Goal: Feedback & Contribution: Leave review/rating

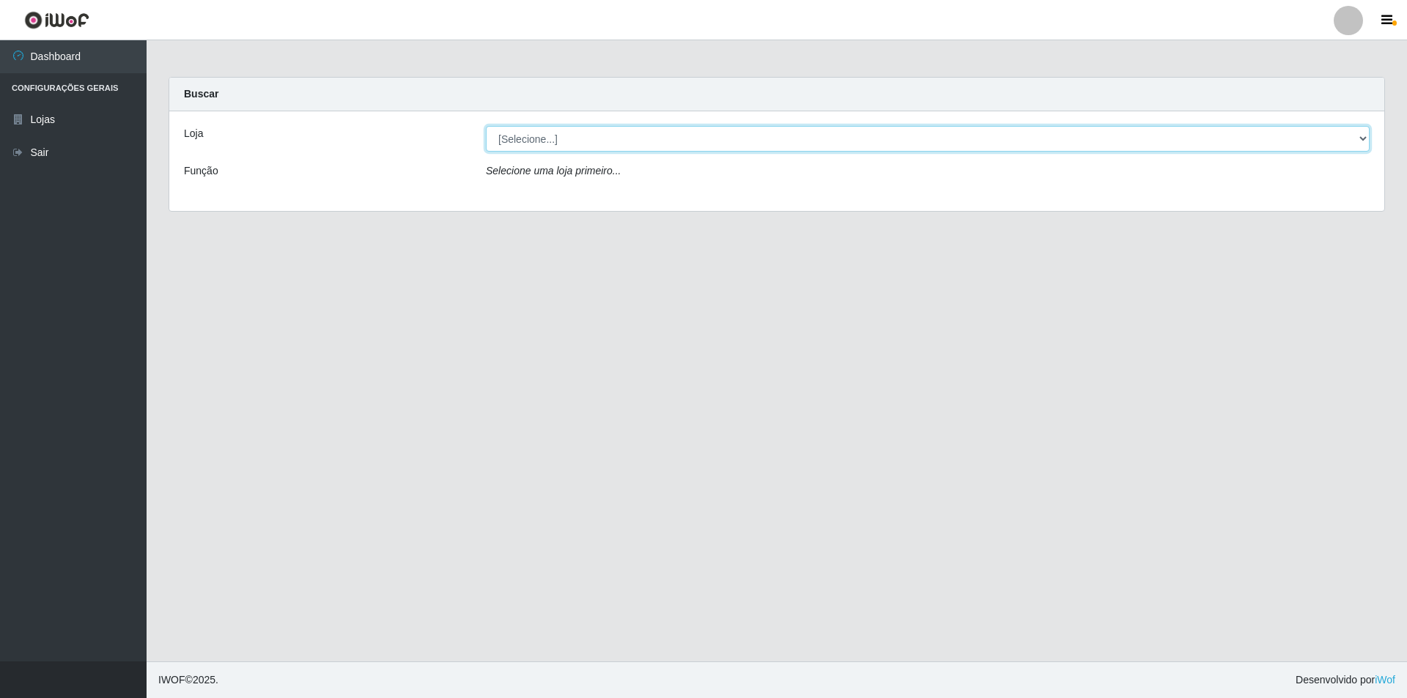
click at [545, 138] on select "[Selecione...] Atacado Vem - [STREET_ADDRESS]" at bounding box center [928, 139] width 884 height 26
select select "449"
click at [486, 126] on select "[Selecione...] Atacado Vem - [STREET_ADDRESS]" at bounding box center [928, 139] width 884 height 26
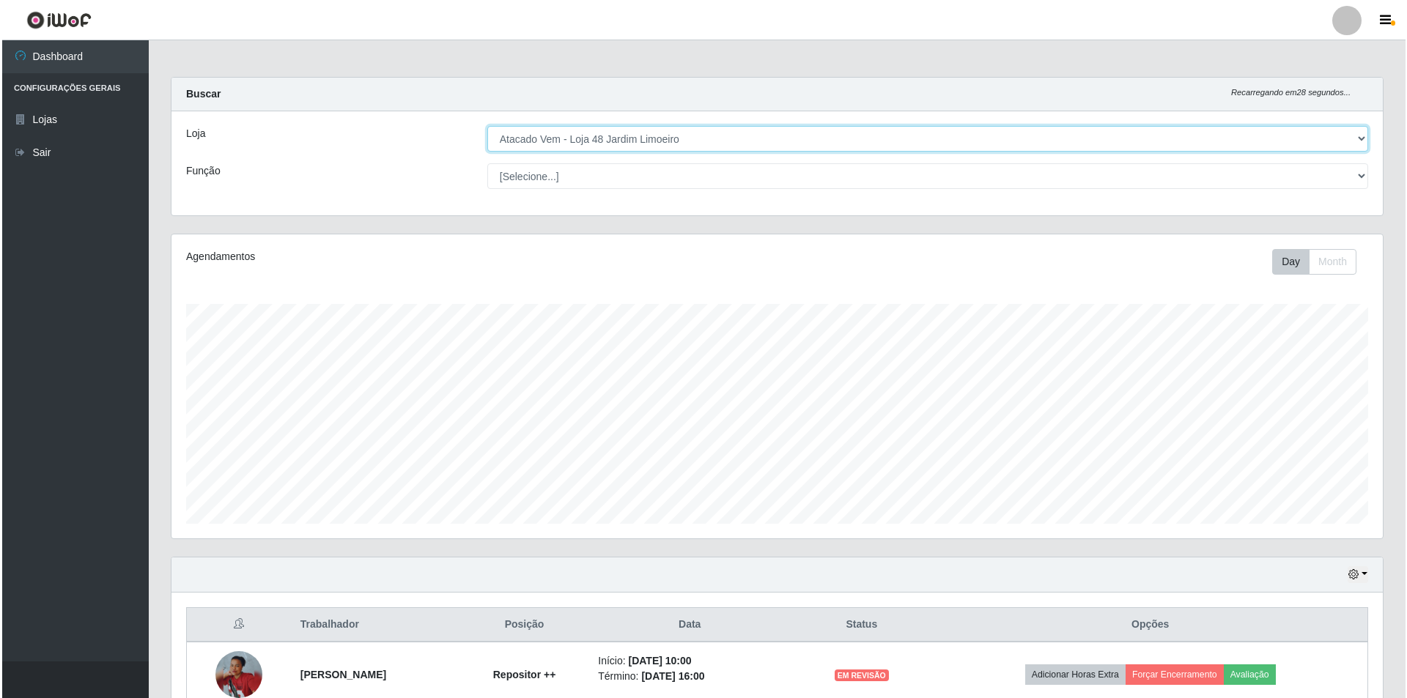
scroll to position [210, 0]
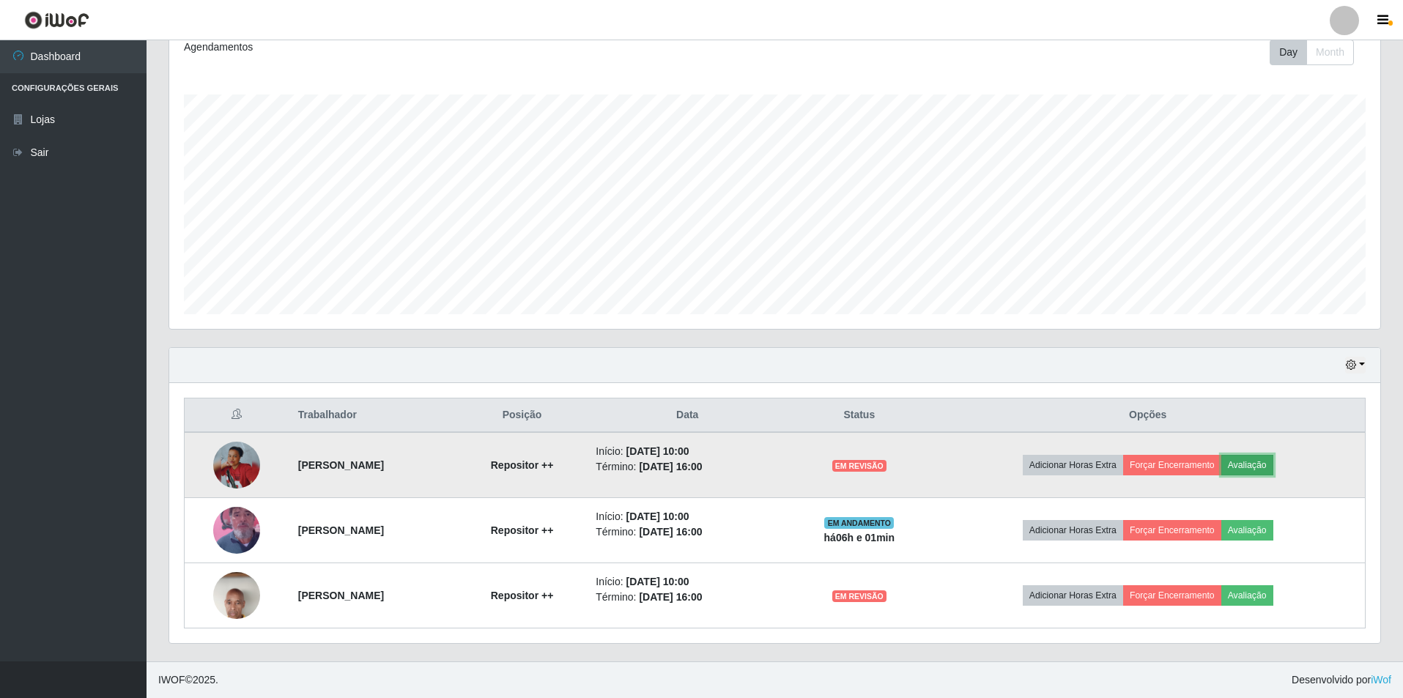
click at [1266, 465] on button "Avaliação" at bounding box center [1248, 465] width 52 height 21
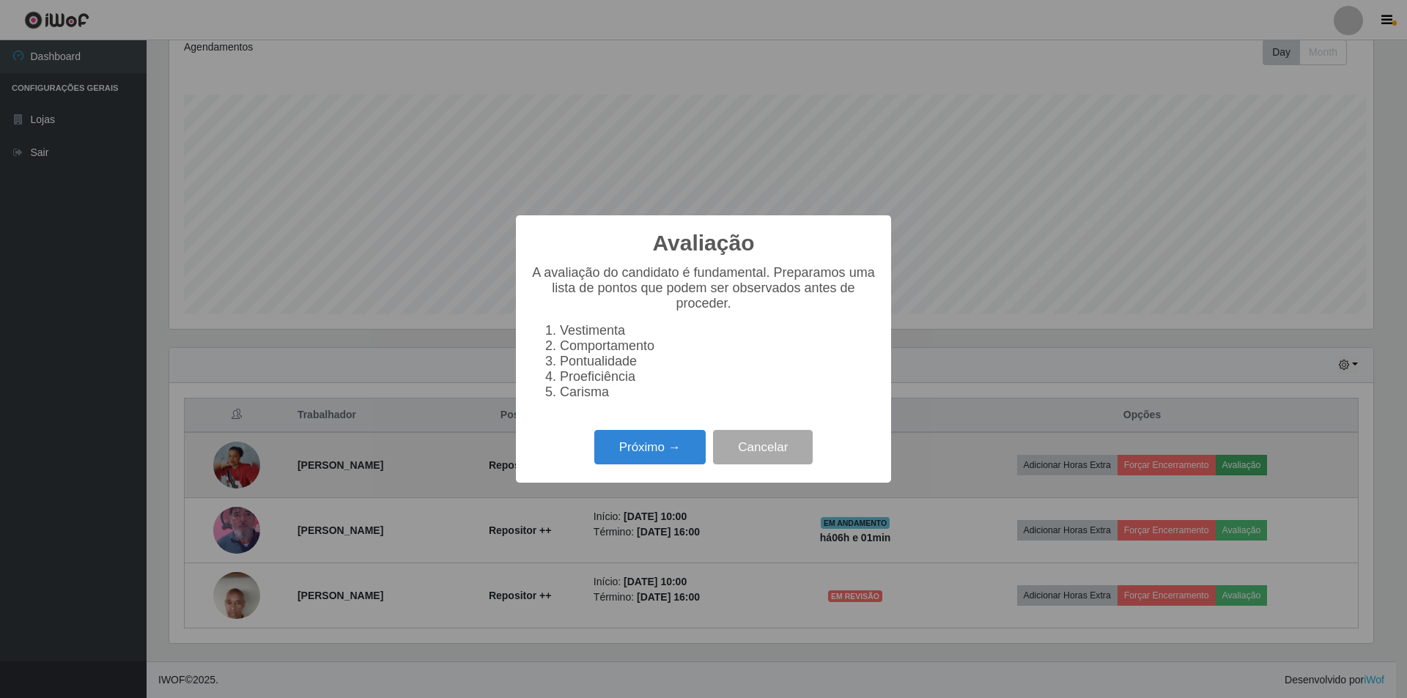
scroll to position [304, 1204]
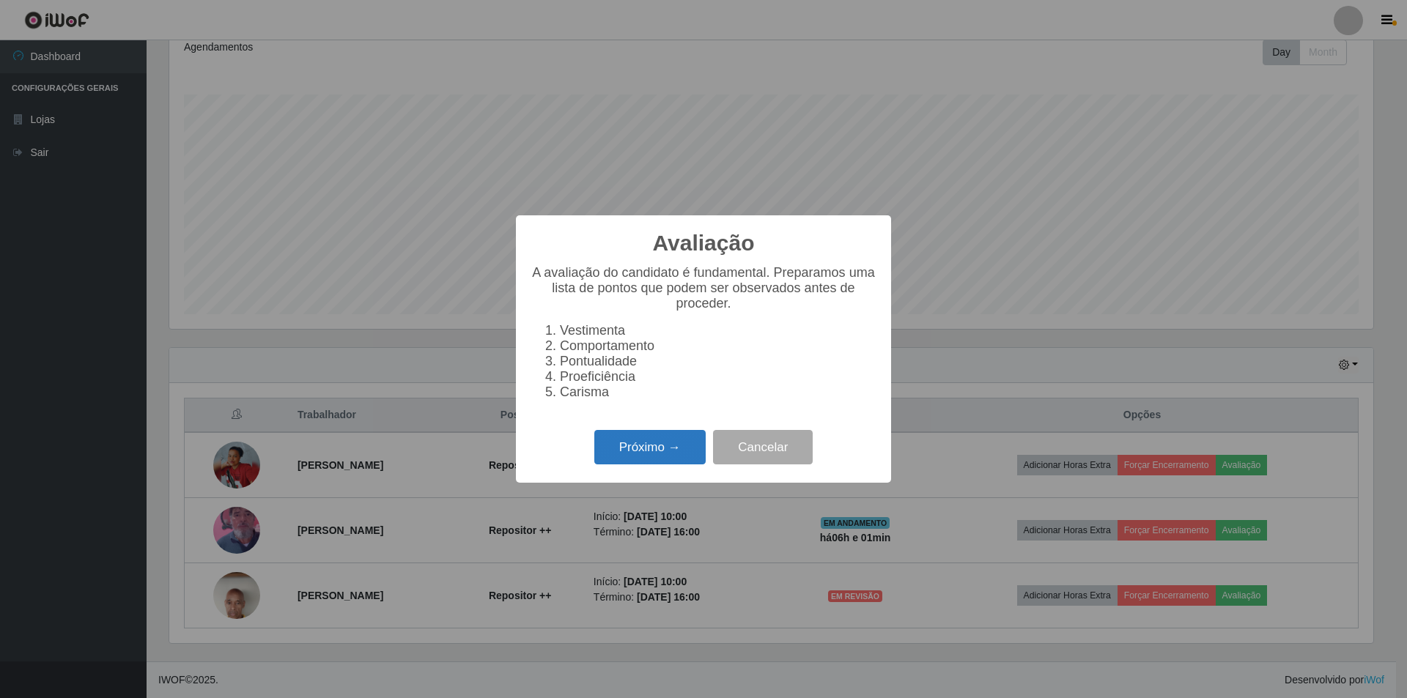
click at [663, 455] on button "Próximo →" at bounding box center [649, 447] width 111 height 34
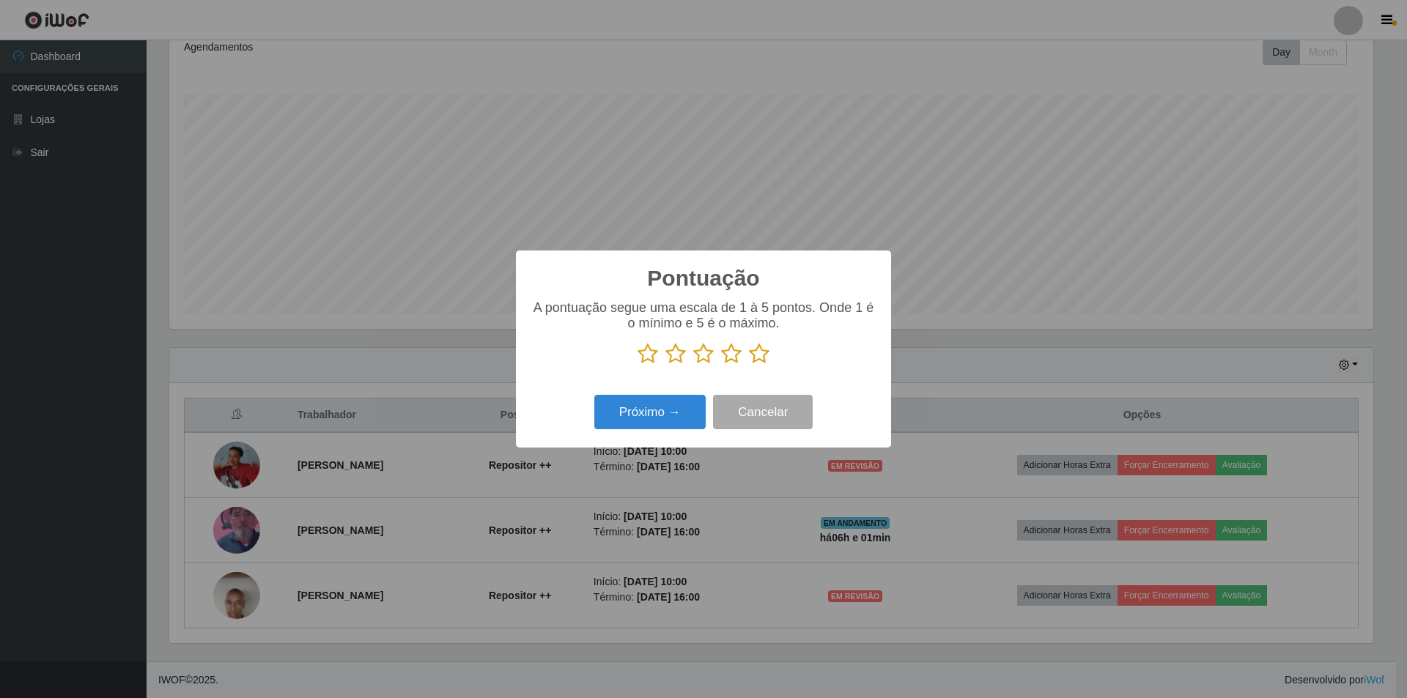
click at [766, 344] on div "A pontuação segue uma escala de 1 à 5 pontos. Onde 1 é o mínimo e 5 é o máximo." at bounding box center [704, 332] width 346 height 64
click at [764, 352] on icon at bounding box center [759, 354] width 21 height 22
click at [749, 365] on input "radio" at bounding box center [749, 365] width 0 height 0
click at [660, 410] on button "Próximo →" at bounding box center [649, 412] width 111 height 34
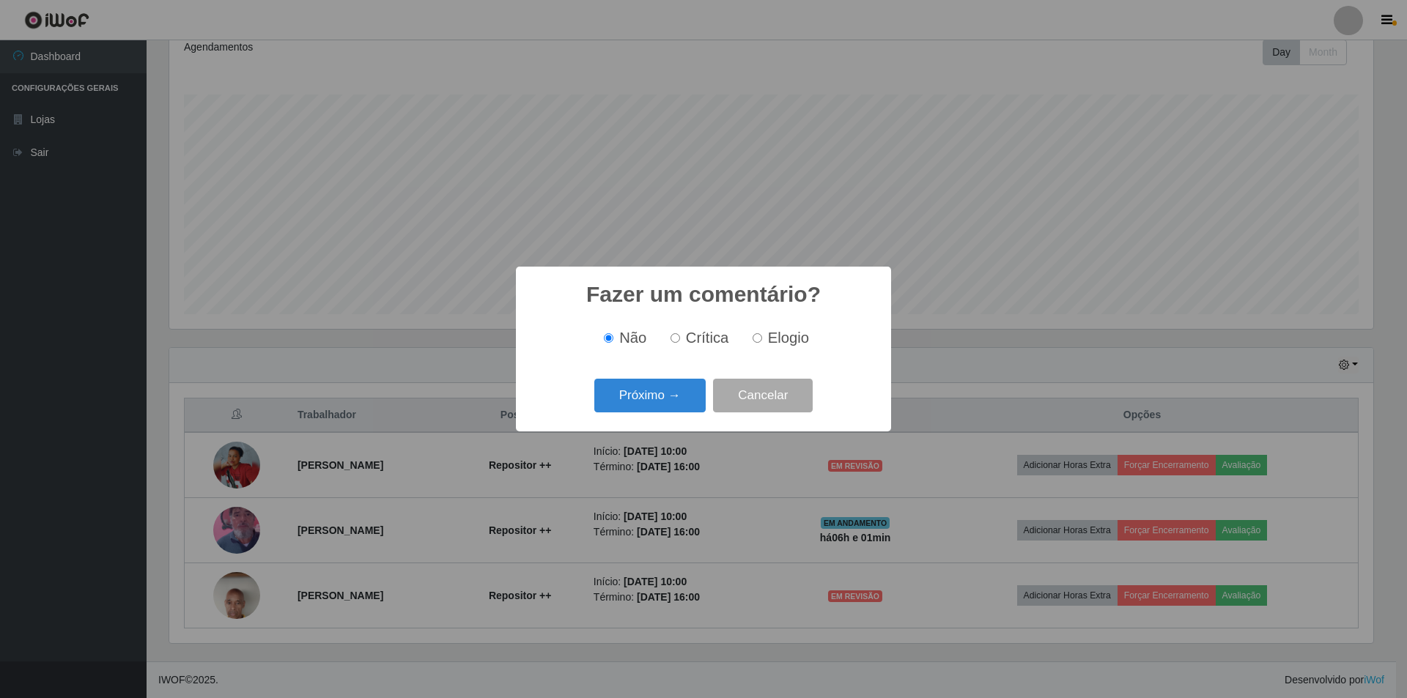
click at [756, 342] on input "Elogio" at bounding box center [758, 338] width 10 height 10
radio input "true"
click at [673, 396] on button "Próximo →" at bounding box center [649, 396] width 111 height 34
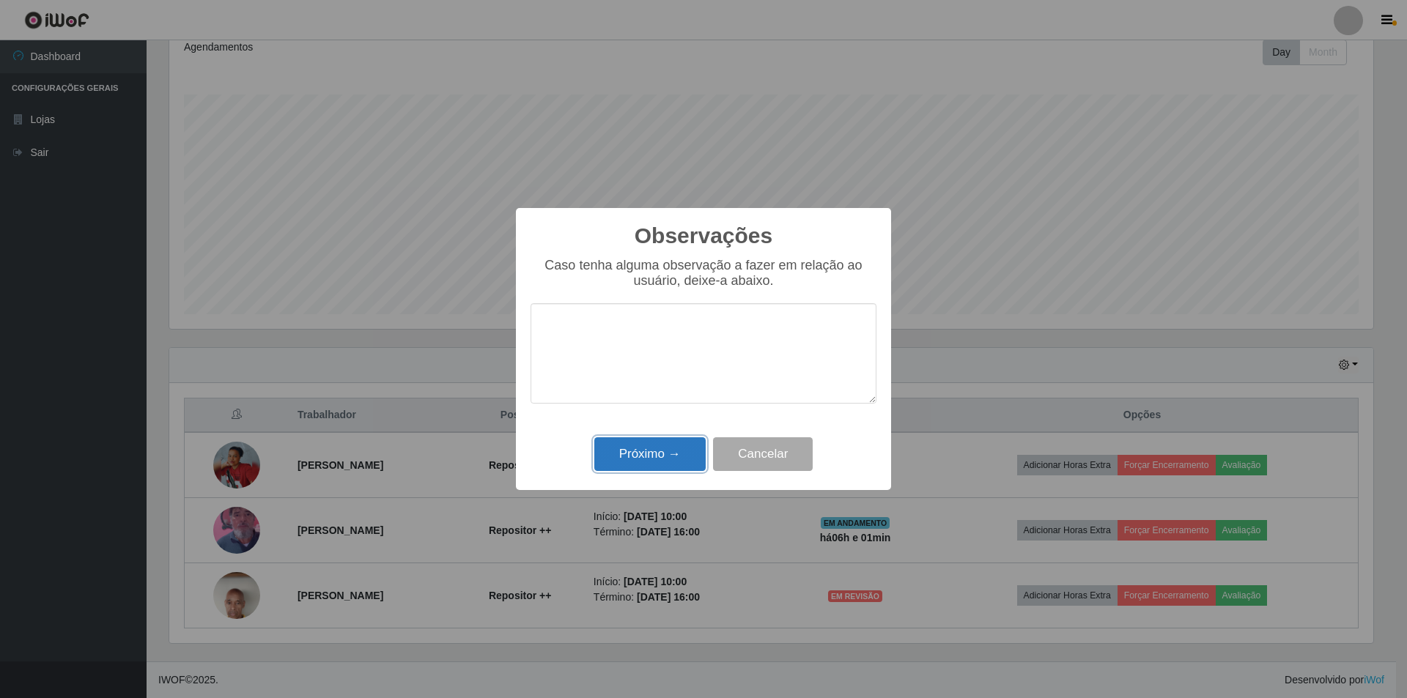
click at [640, 452] on button "Próximo →" at bounding box center [649, 455] width 111 height 34
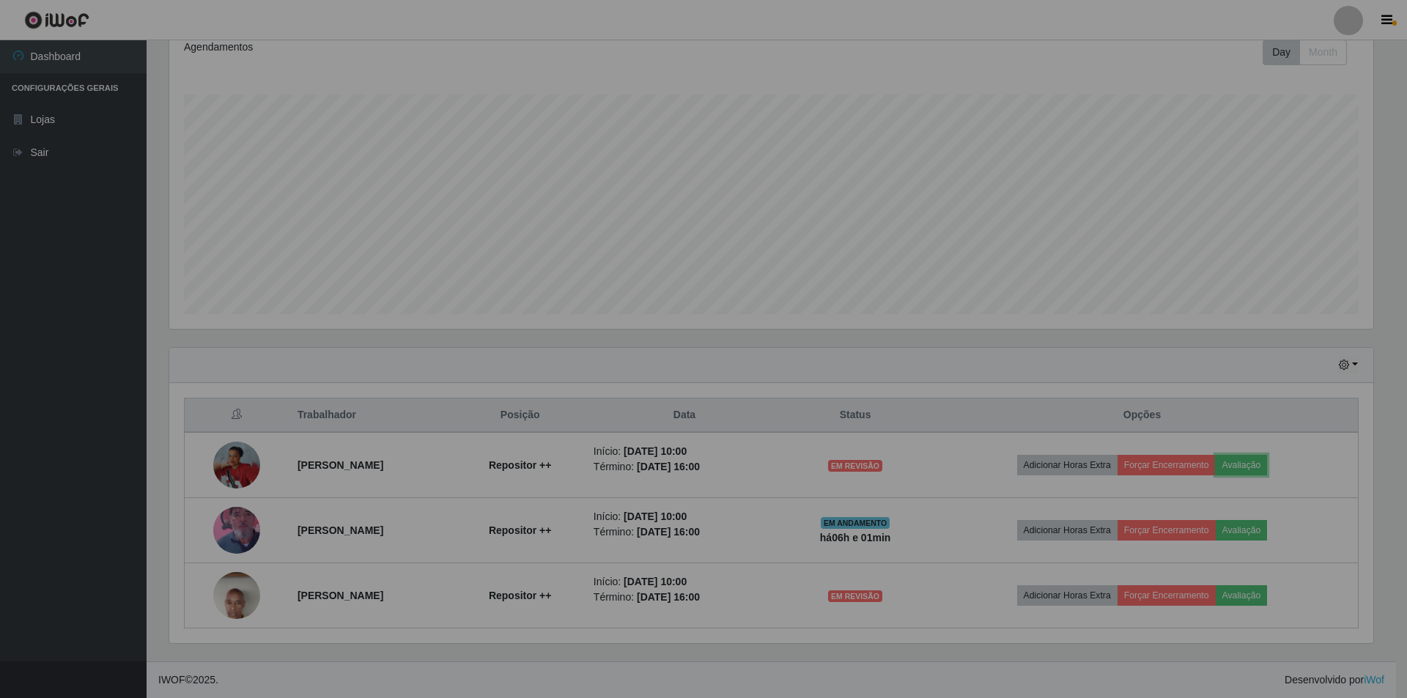
scroll to position [304, 1211]
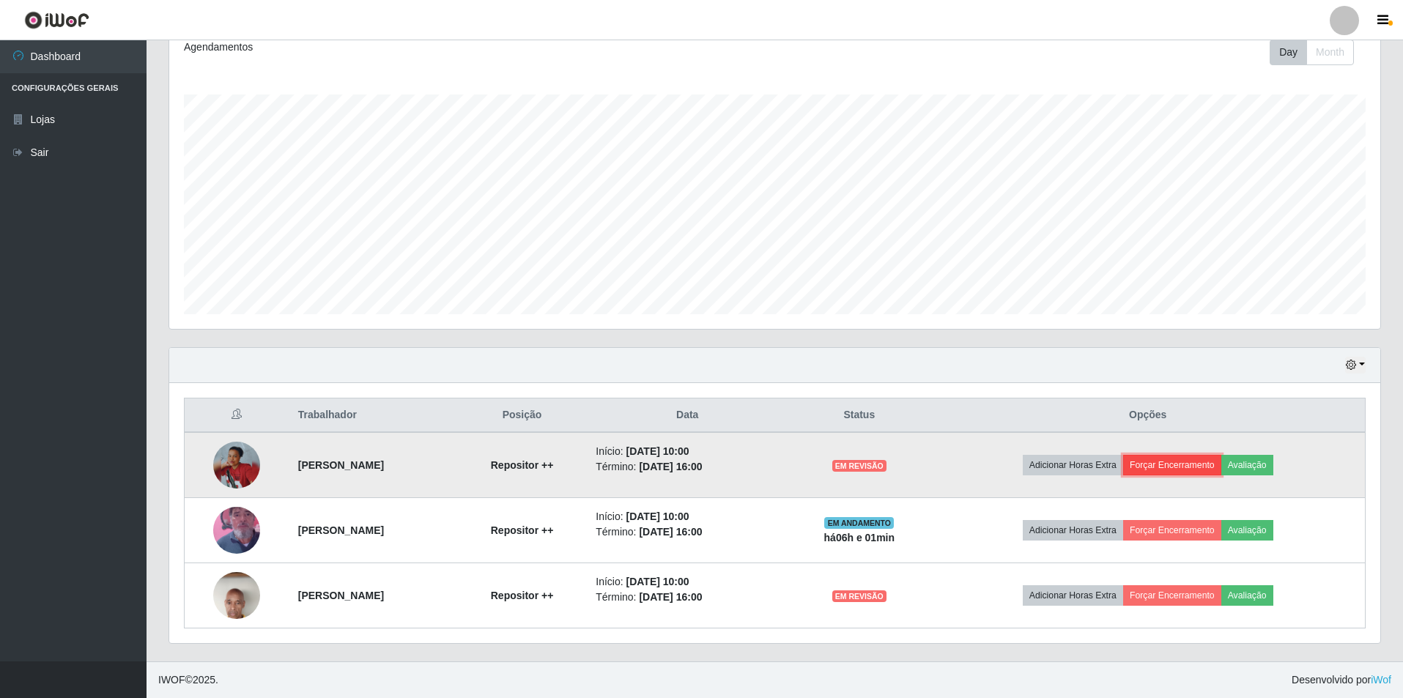
click at [1205, 461] on button "Forçar Encerramento" at bounding box center [1172, 465] width 98 height 21
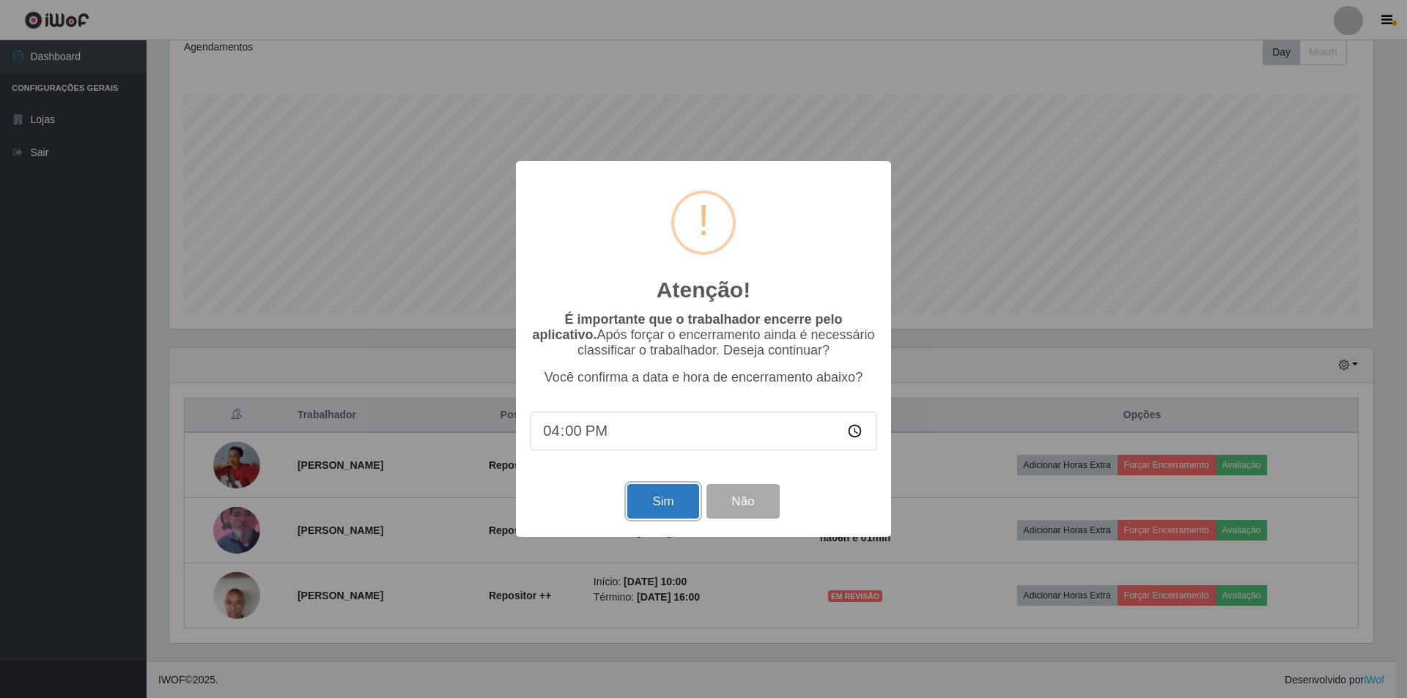
click at [662, 503] on button "Sim" at bounding box center [662, 501] width 71 height 34
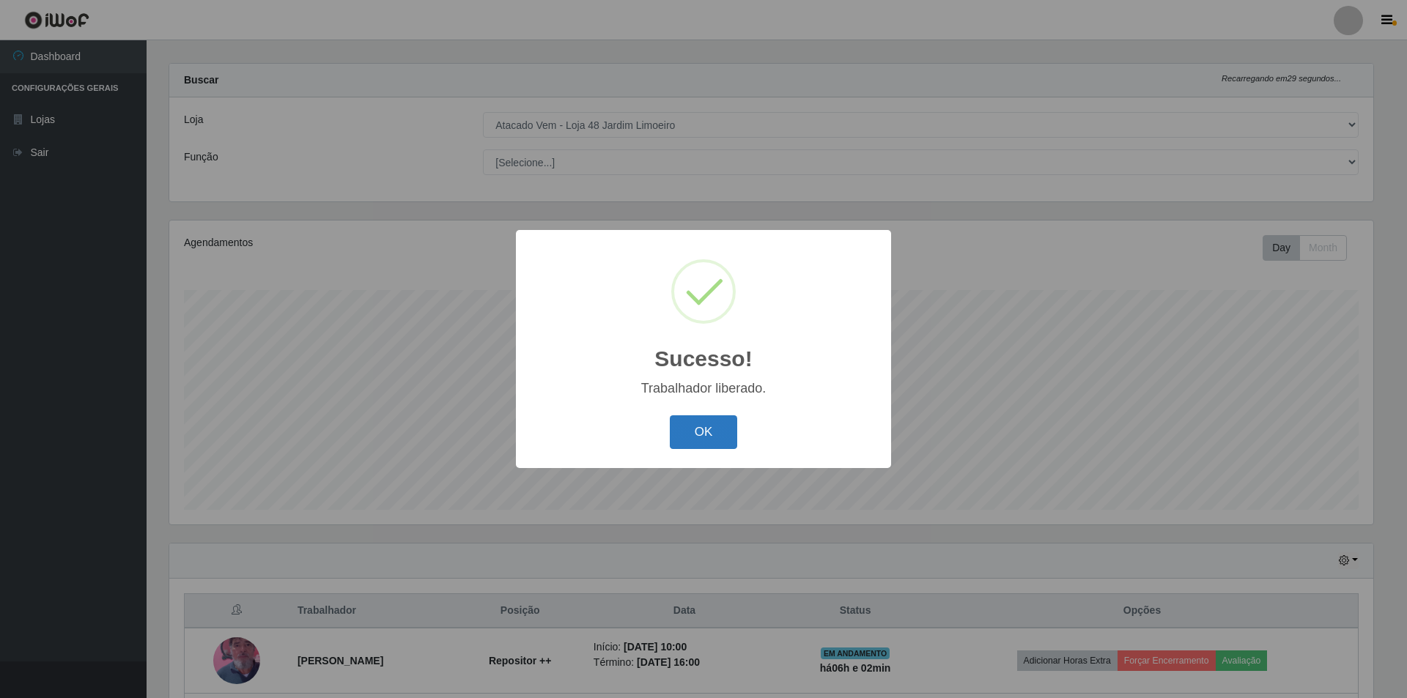
click at [713, 430] on button "OK" at bounding box center [704, 433] width 68 height 34
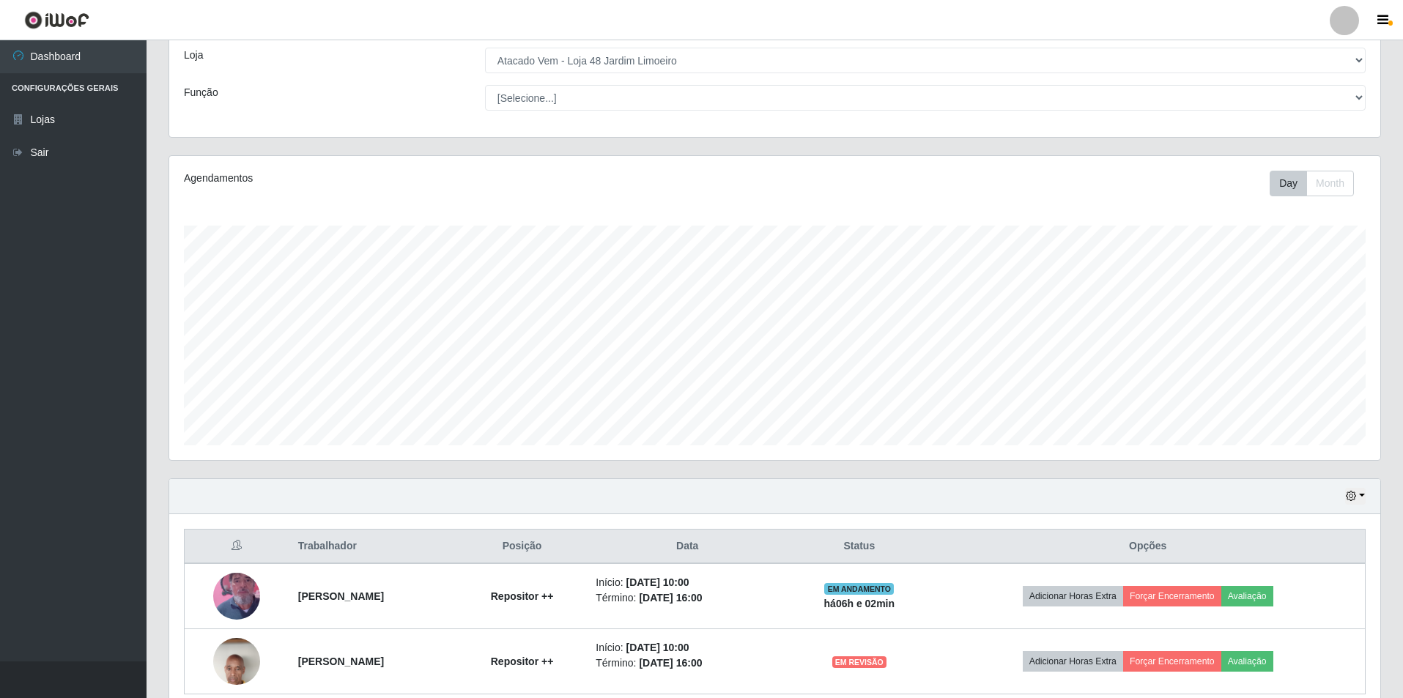
scroll to position [144, 0]
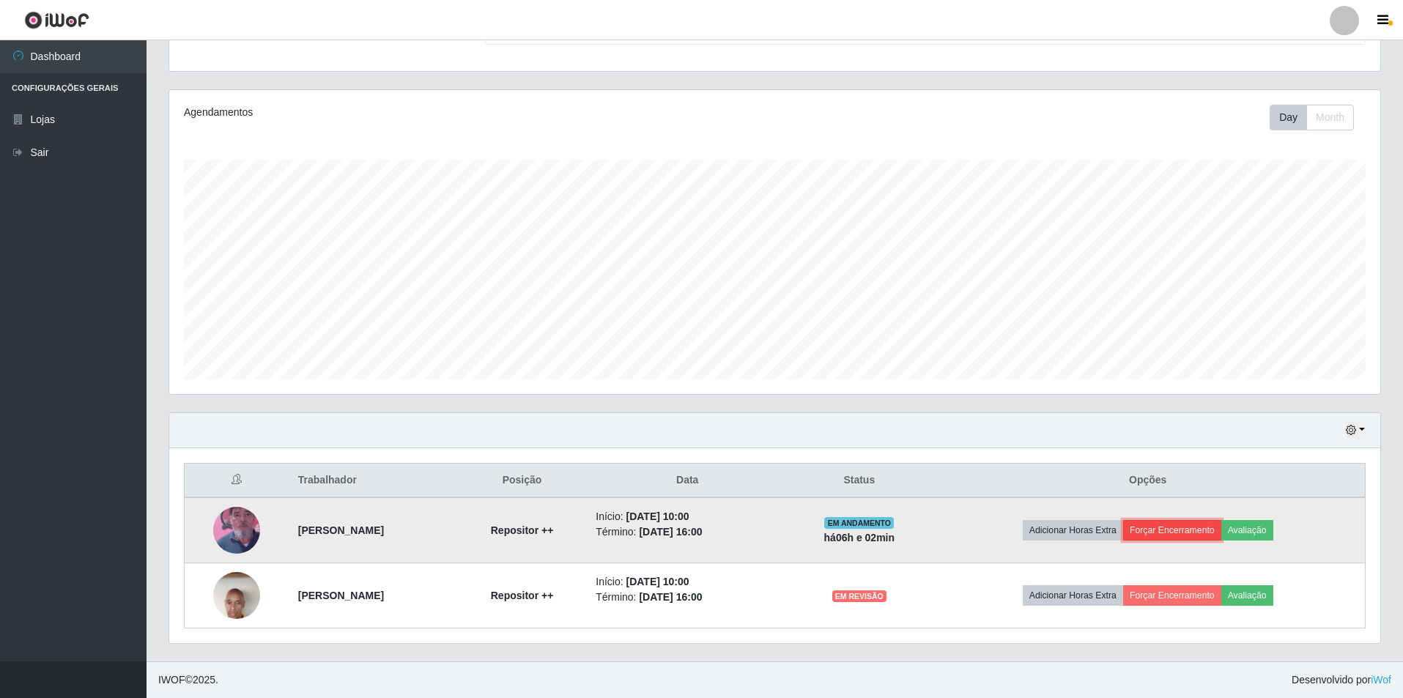
click at [1209, 533] on button "Forçar Encerramento" at bounding box center [1172, 530] width 98 height 21
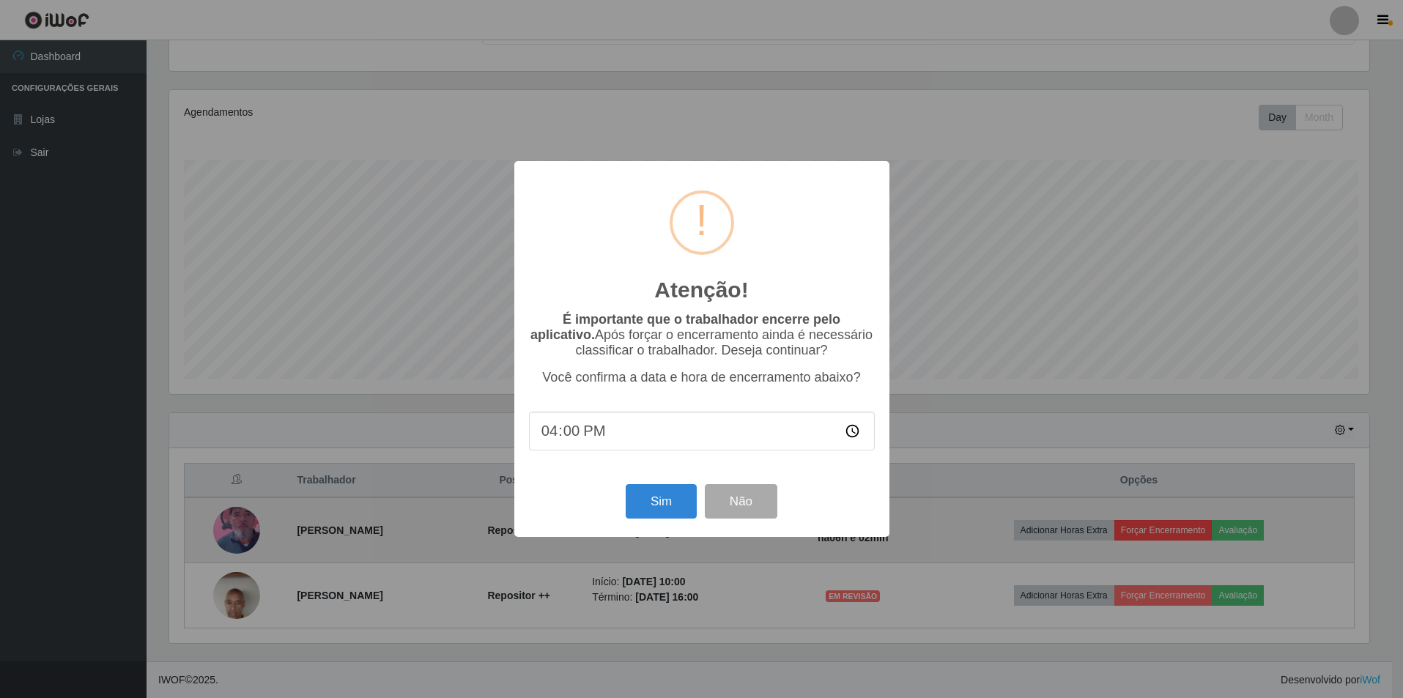
scroll to position [304, 1204]
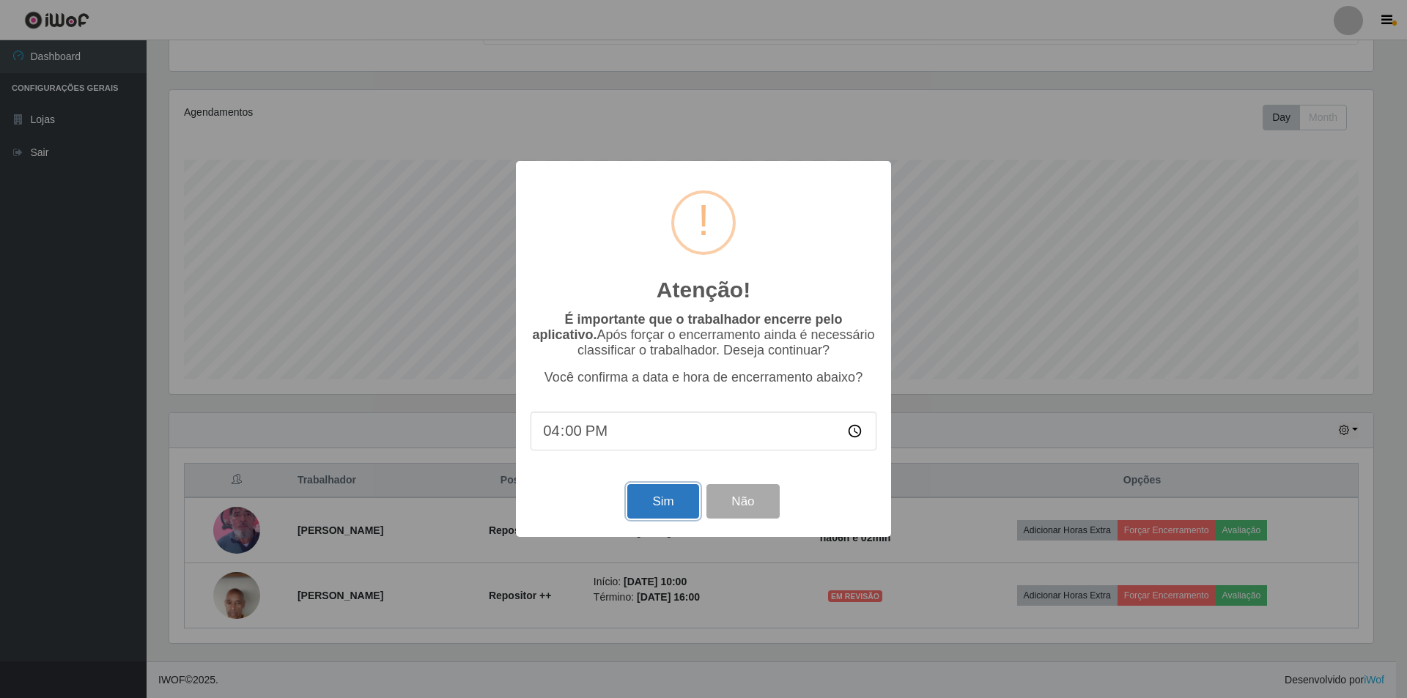
click at [660, 506] on button "Sim" at bounding box center [662, 501] width 71 height 34
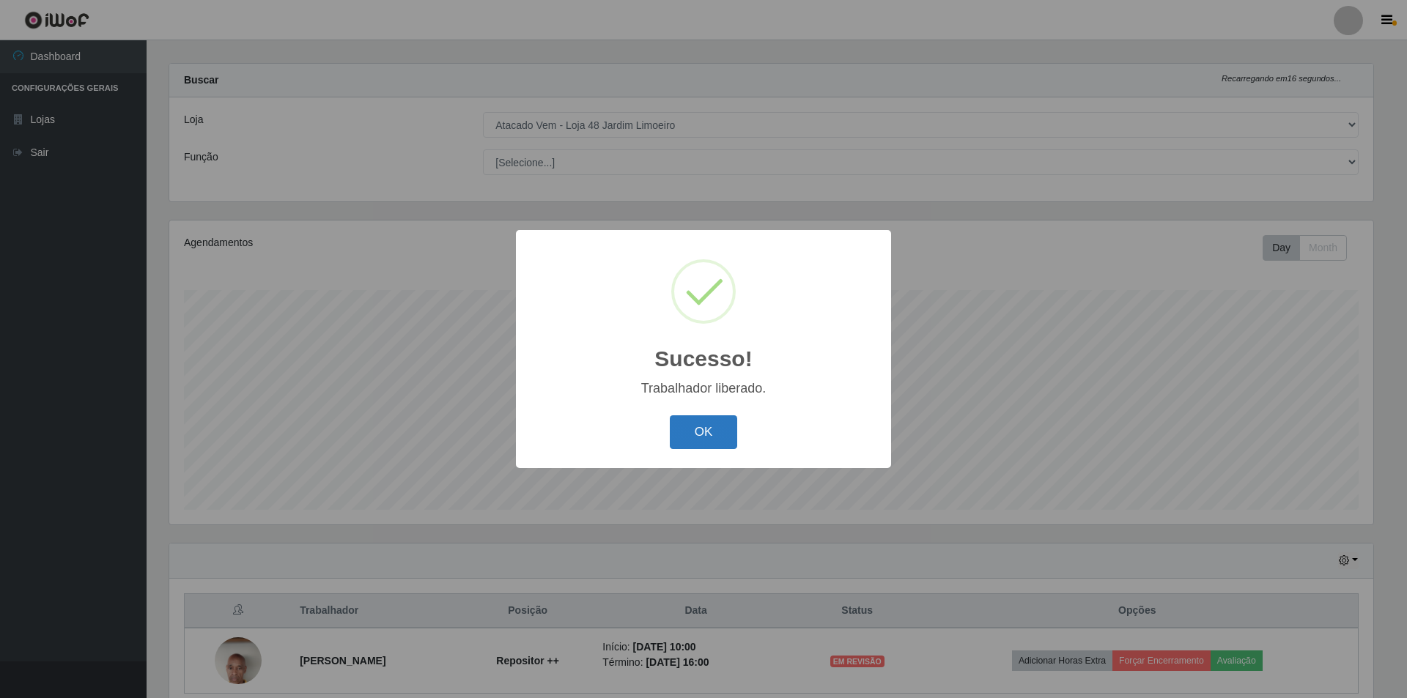
click at [726, 437] on button "OK" at bounding box center [704, 433] width 68 height 34
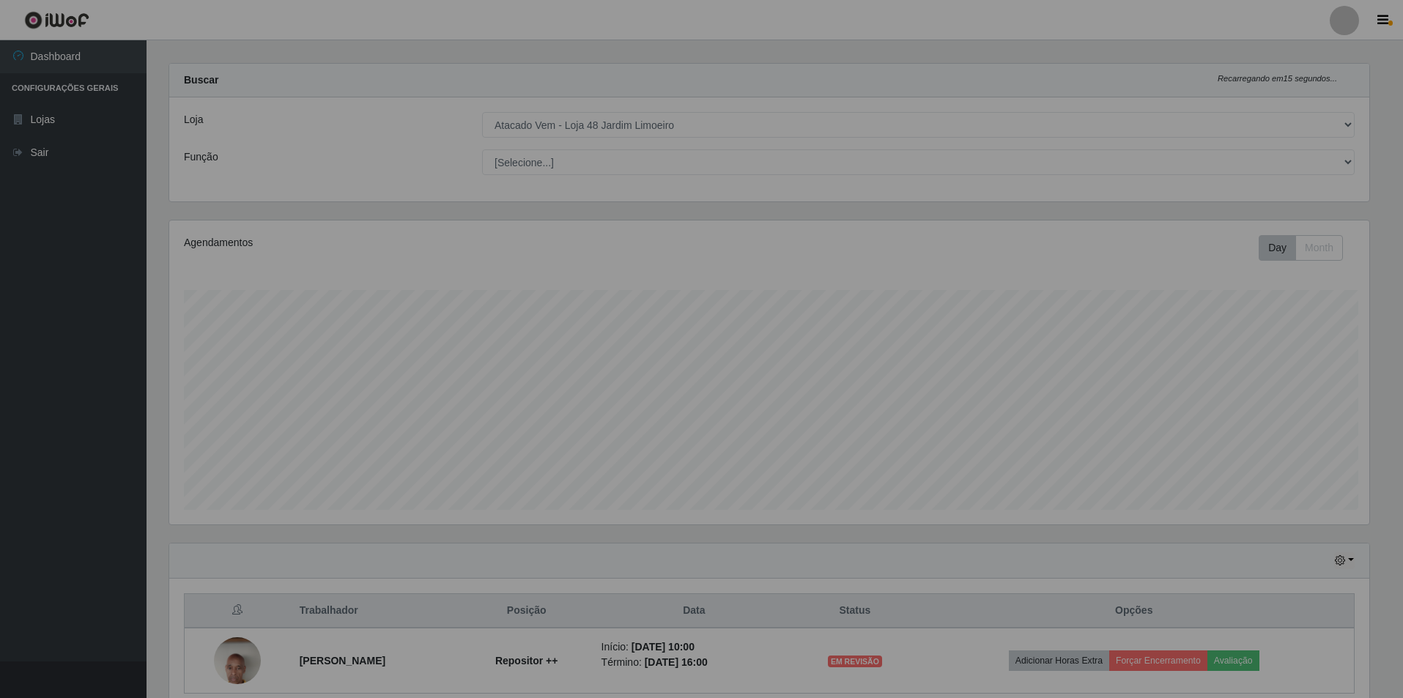
scroll to position [0, 0]
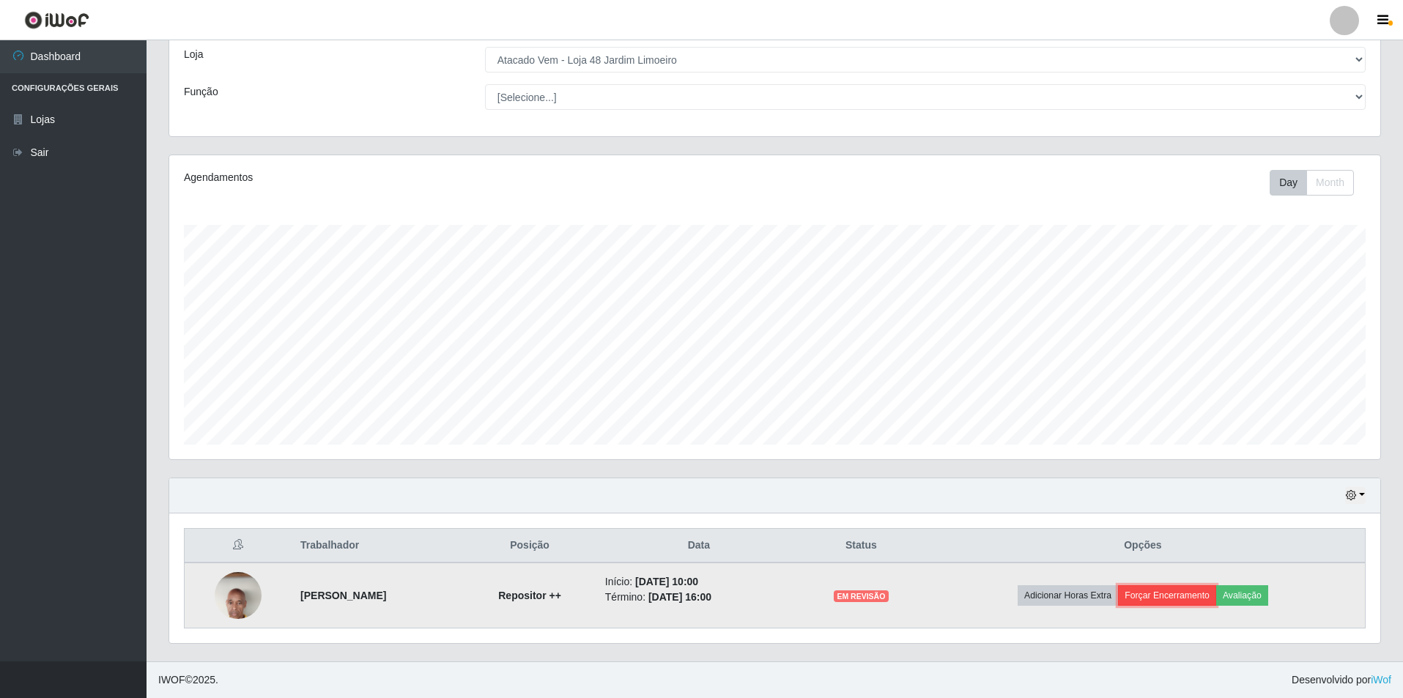
click at [1214, 597] on button "Forçar Encerramento" at bounding box center [1167, 596] width 98 height 21
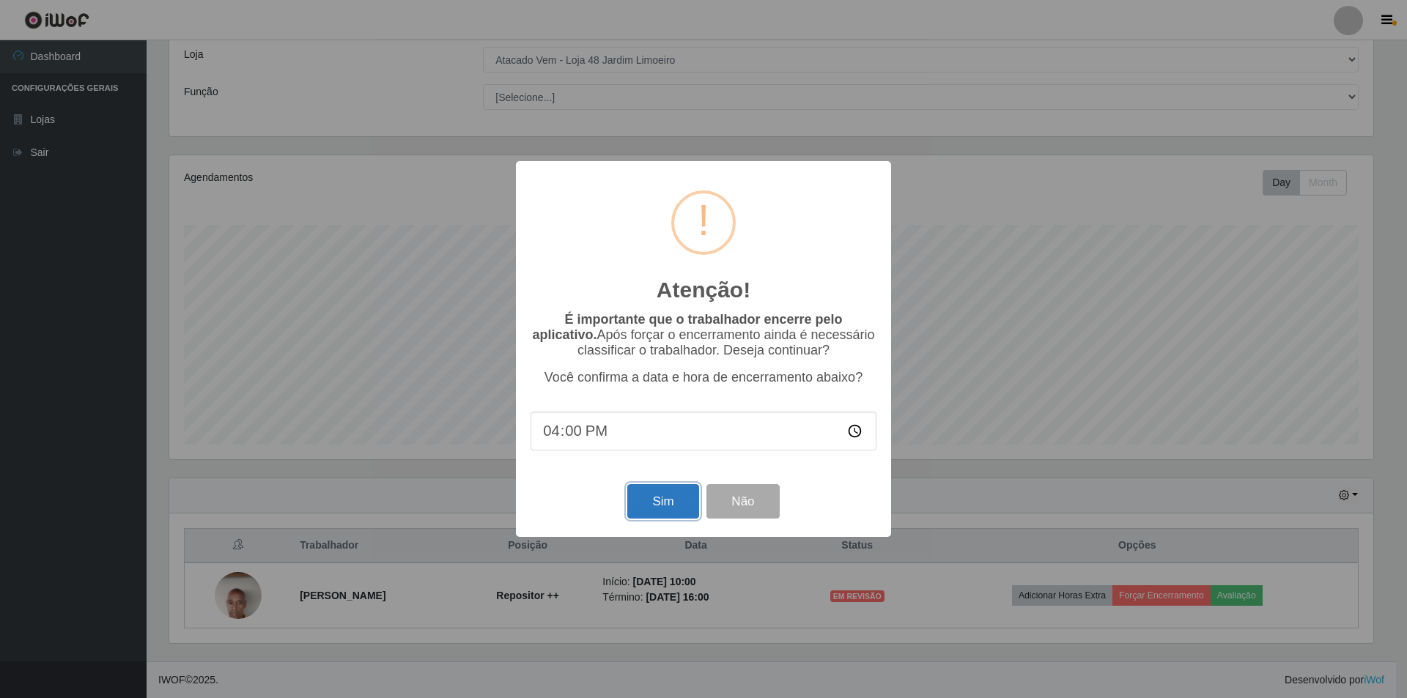
click at [663, 498] on button "Sim" at bounding box center [662, 501] width 71 height 34
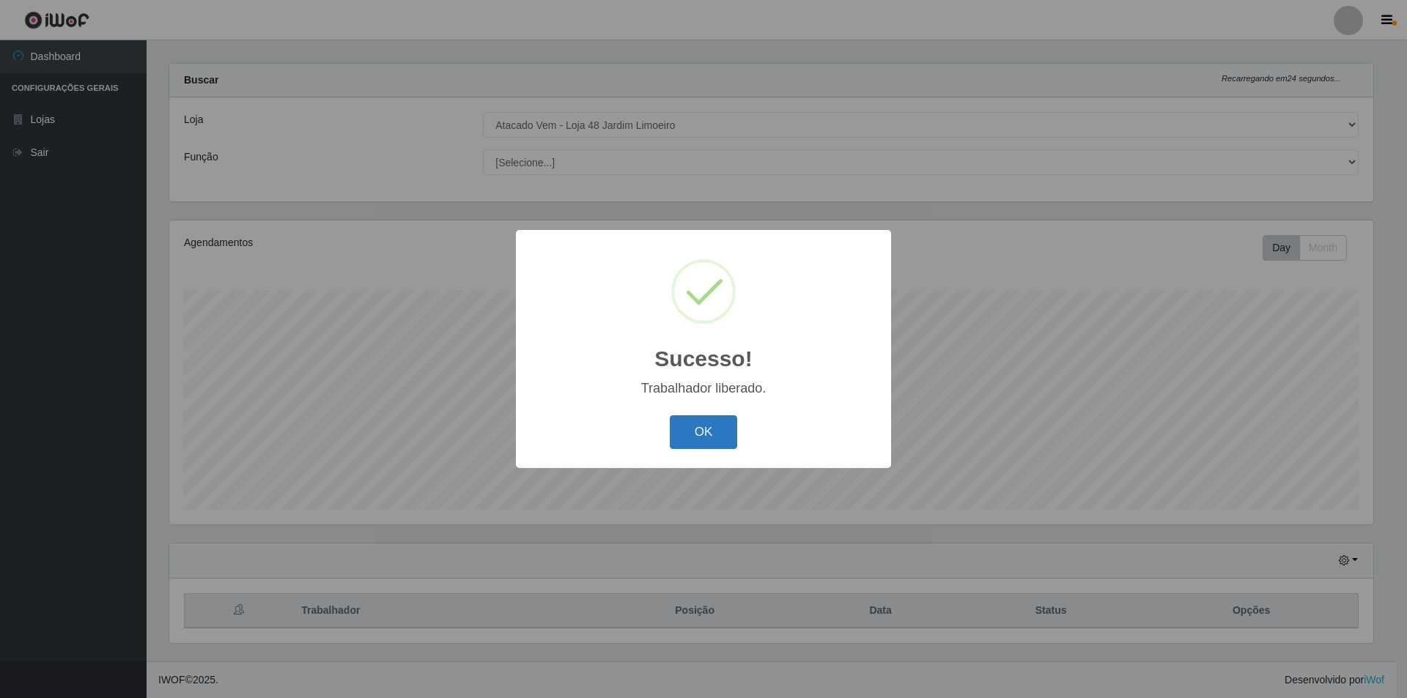
click at [726, 440] on button "OK" at bounding box center [704, 433] width 68 height 34
